Goal: Task Accomplishment & Management: Use online tool/utility

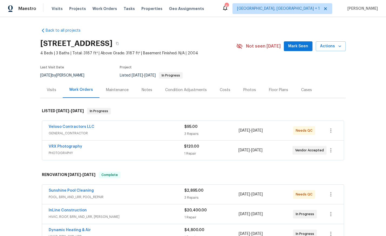
click at [248, 91] on div "Photos" at bounding box center [249, 89] width 13 height 5
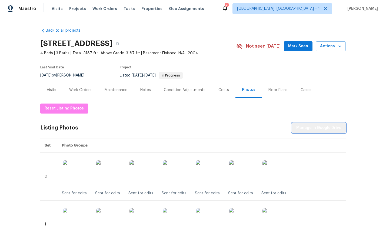
click at [323, 128] on span "Manage in Google Drive" at bounding box center [318, 128] width 45 height 7
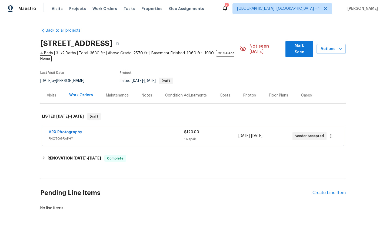
click at [246, 93] on div "Photos" at bounding box center [249, 95] width 13 height 5
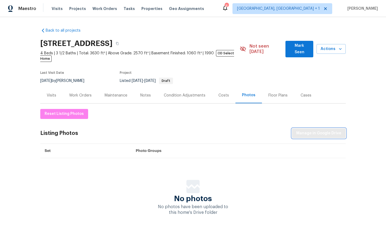
click at [318, 130] on span "Manage in Google Drive" at bounding box center [318, 133] width 45 height 7
click at [122, 43] on button "button" at bounding box center [118, 44] width 10 height 10
